Goal: Task Accomplishment & Management: Use online tool/utility

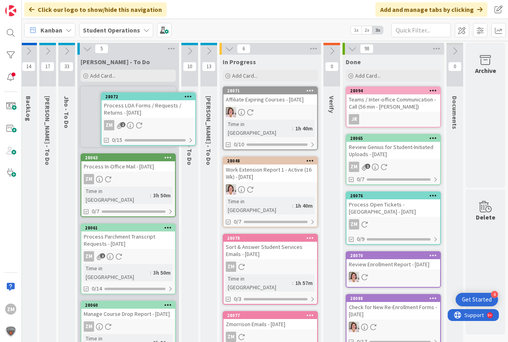
scroll to position [0, 21]
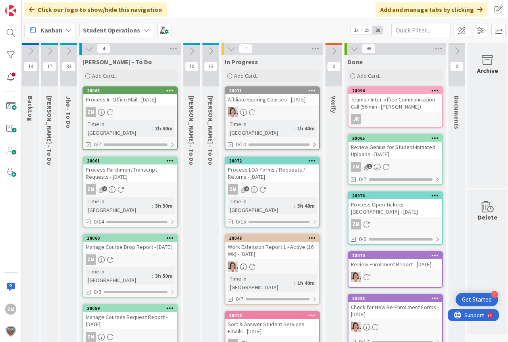
click at [272, 184] on div "ZM 2" at bounding box center [272, 189] width 94 height 10
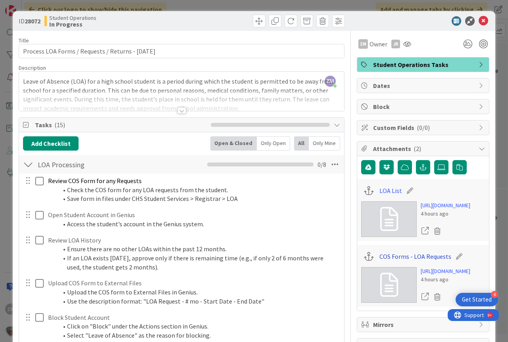
click at [407, 261] on link "COS Forms - LOA Requests" at bounding box center [415, 257] width 72 height 10
click at [380, 191] on link "LOA List" at bounding box center [390, 191] width 23 height 10
click at [478, 21] on icon at bounding box center [483, 21] width 10 height 10
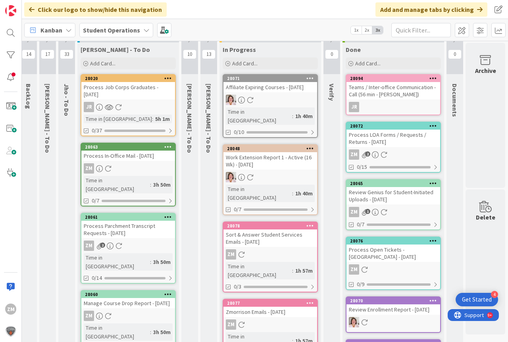
scroll to position [0, 29]
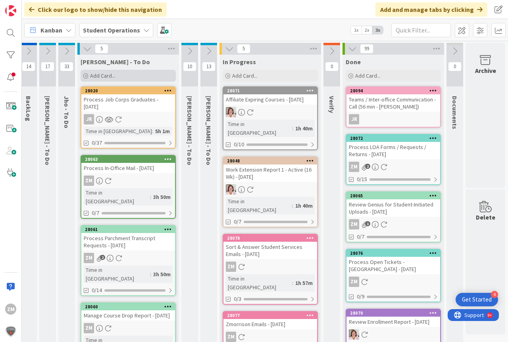
click at [108, 78] on span "Add Card..." at bounding box center [102, 75] width 25 height 7
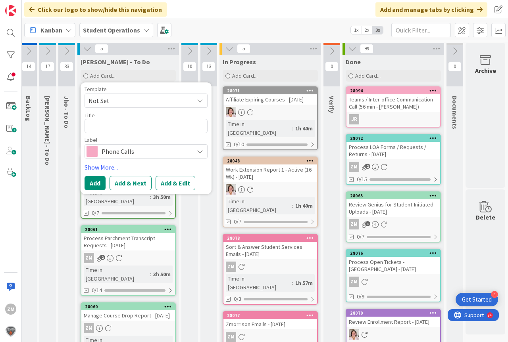
click at [197, 102] on icon at bounding box center [200, 101] width 6 height 6
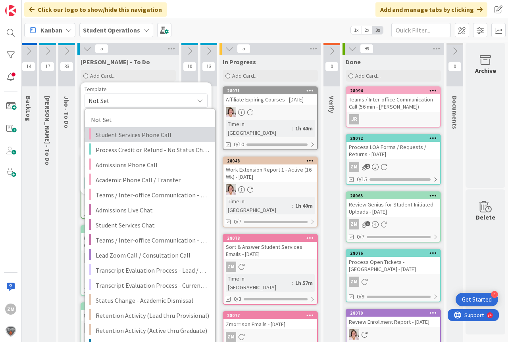
click at [128, 134] on span "Student Services Phone Call" at bounding box center [152, 135] width 113 height 10
type textarea "x"
type textarea "Student Services Phone Call"
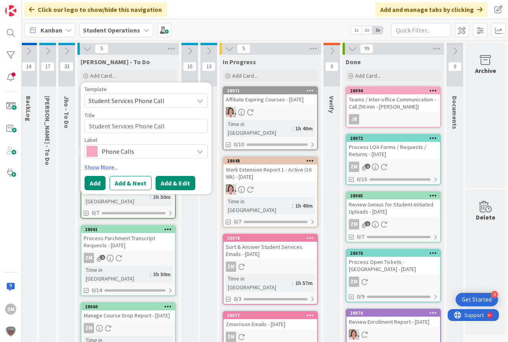
click at [165, 183] on button "Add & Edit" at bounding box center [176, 183] width 40 height 14
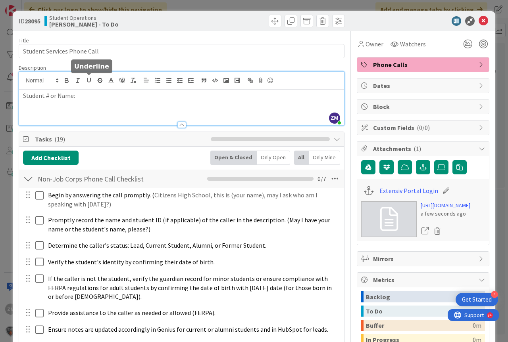
click at [89, 82] on div "ZM [PERSON_NAME] just joined Student # or Name:" at bounding box center [181, 99] width 325 height 54
click at [478, 20] on icon at bounding box center [483, 21] width 10 height 10
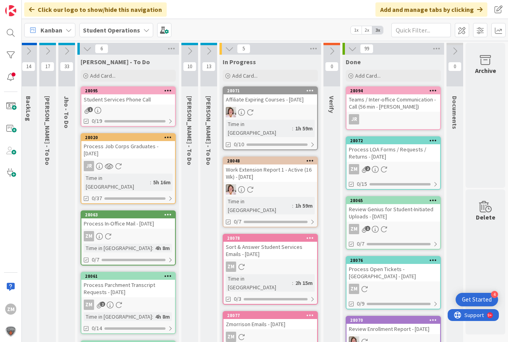
click at [164, 91] on icon at bounding box center [168, 91] width 8 height 6
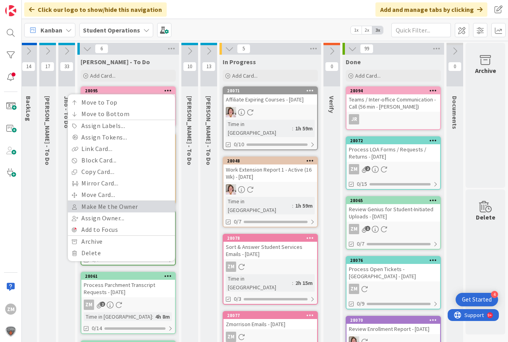
click at [97, 206] on link "Make Me the Owner" at bounding box center [121, 207] width 107 height 12
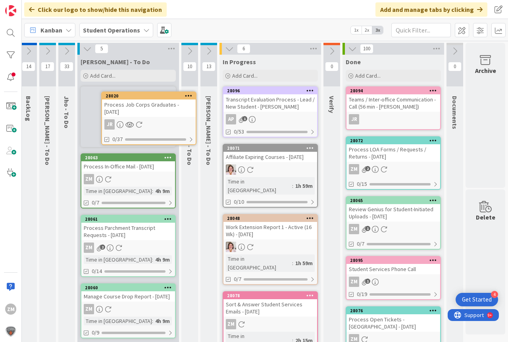
scroll to position [0, 20]
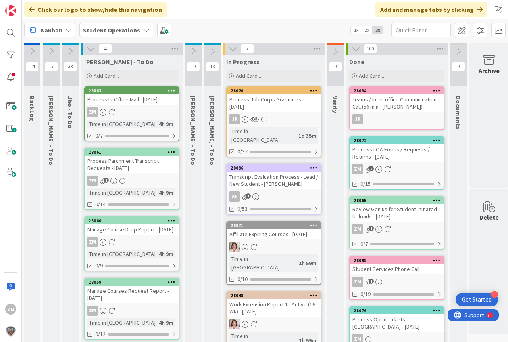
click at [276, 118] on div "JR" at bounding box center [274, 119] width 94 height 10
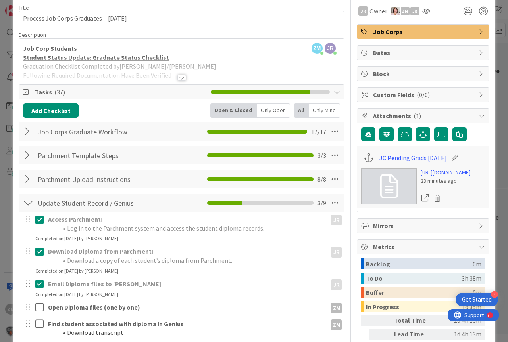
scroll to position [79, 0]
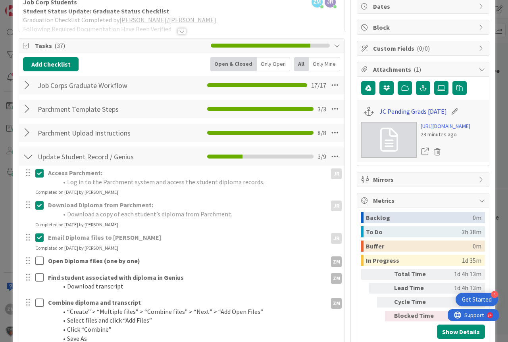
click at [410, 111] on link "JC Pending Grads [DATE]" at bounding box center [412, 112] width 67 height 10
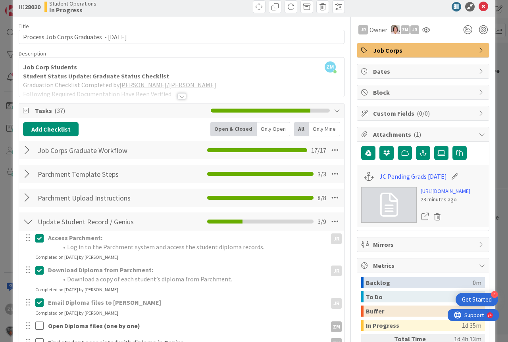
scroll to position [0, 0]
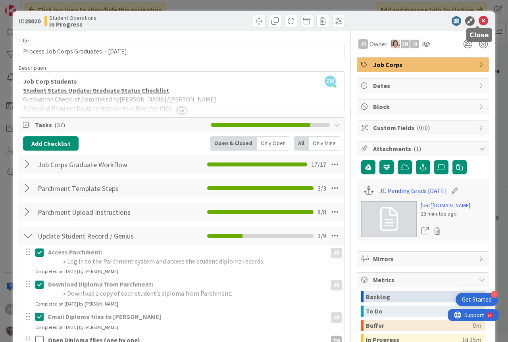
click at [478, 20] on icon at bounding box center [483, 21] width 10 height 10
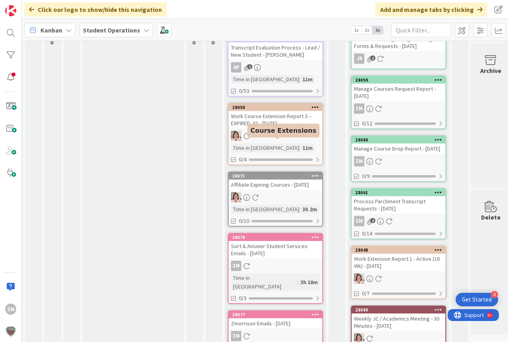
scroll to position [159, 18]
